Goal: Check status: Check status

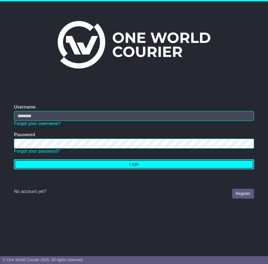
click at [118, 166] on button "Login" at bounding box center [134, 164] width 240 height 10
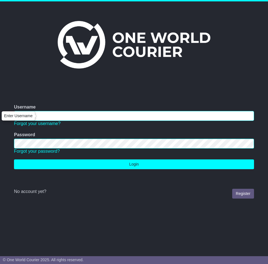
click at [47, 116] on input "Username" at bounding box center [134, 116] width 240 height 10
type input "**********"
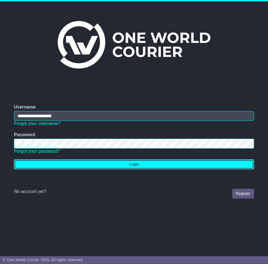
click at [77, 165] on button "Login" at bounding box center [134, 164] width 240 height 10
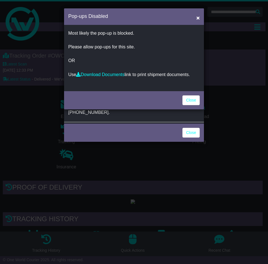
click at [190, 128] on div "Pop-ups Disabled × Most likely the pop-up is blocked. Please allow pop-ups for …" at bounding box center [134, 132] width 268 height 264
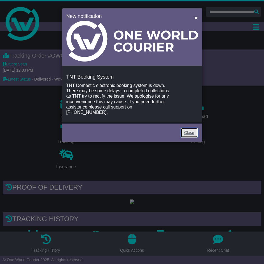
click at [186, 128] on link "Close" at bounding box center [188, 133] width 17 height 10
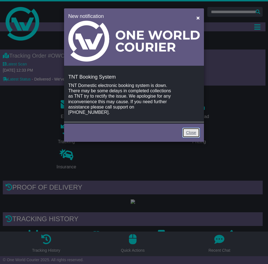
click at [193, 128] on link "Close" at bounding box center [190, 133] width 17 height 10
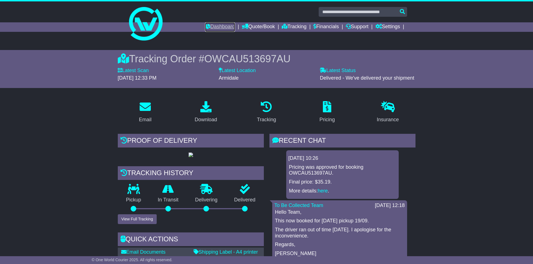
click at [221, 28] on link "Dashboard" at bounding box center [220, 27] width 30 height 10
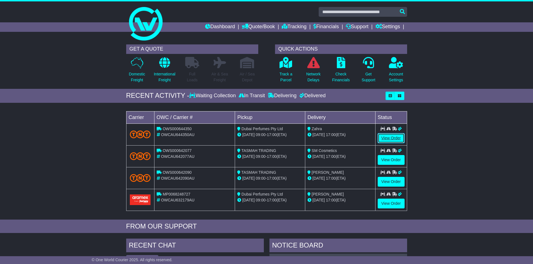
click at [396, 140] on link "View Order" at bounding box center [390, 138] width 27 height 10
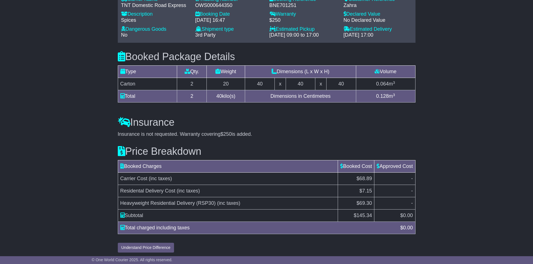
scroll to position [407, 0]
